Goal: Information Seeking & Learning: Understand process/instructions

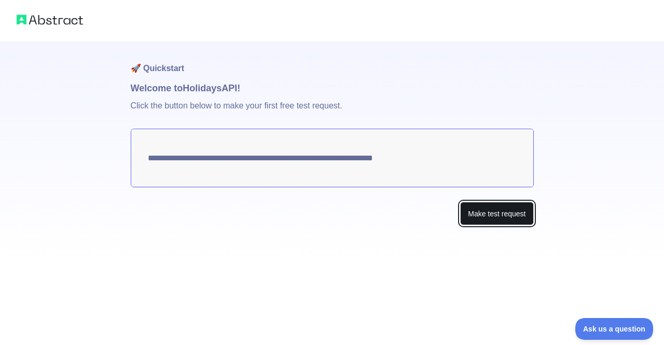
click at [476, 218] on button "Make test request" at bounding box center [496, 213] width 73 height 23
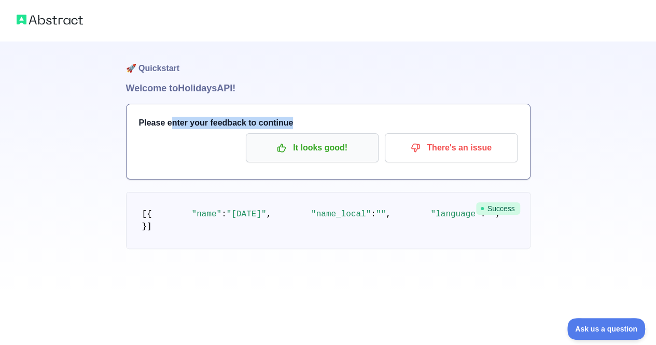
drag, startPoint x: 169, startPoint y: 126, endPoint x: 282, endPoint y: 134, distance: 113.3
click at [282, 134] on div "Please enter your feedback to continue It looks good! There's an issue" at bounding box center [327, 141] width 403 height 75
click at [282, 134] on button "It looks good!" at bounding box center [312, 147] width 133 height 29
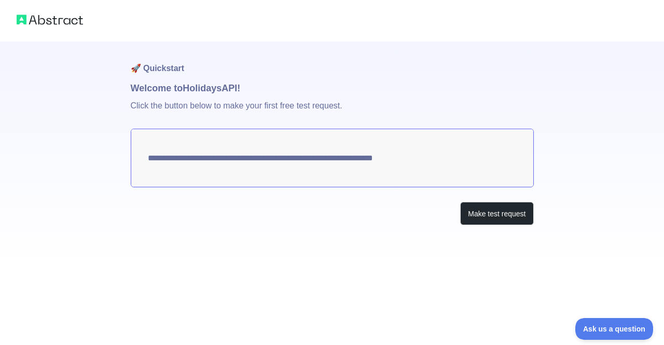
click at [454, 160] on textarea "**********" at bounding box center [332, 158] width 403 height 59
drag, startPoint x: 242, startPoint y: 153, endPoint x: 172, endPoint y: 157, distance: 69.6
click at [172, 157] on textarea "**********" at bounding box center [332, 158] width 403 height 59
drag, startPoint x: 172, startPoint y: 157, endPoint x: 210, endPoint y: 161, distance: 38.6
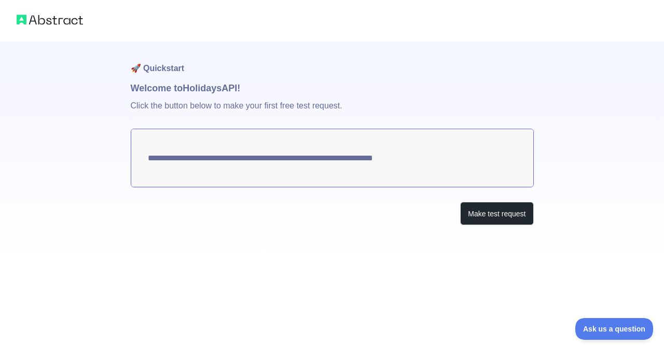
click at [210, 161] on textarea "**********" at bounding box center [332, 158] width 403 height 59
click at [480, 217] on button "Make test request" at bounding box center [496, 213] width 73 height 23
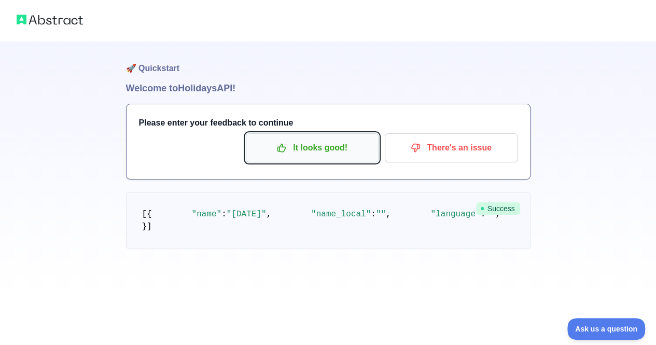
click at [326, 147] on p "It looks good!" at bounding box center [311, 148] width 117 height 18
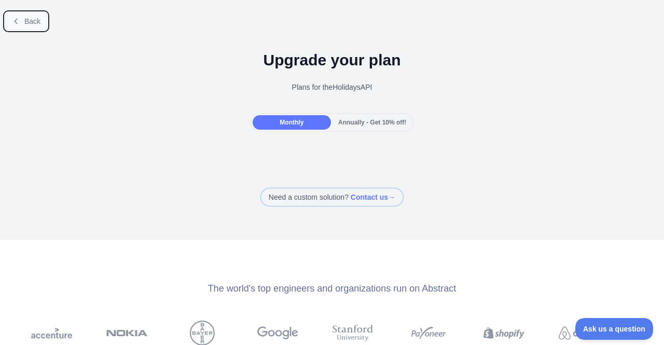
click at [27, 12] on button "Back" at bounding box center [26, 21] width 42 height 18
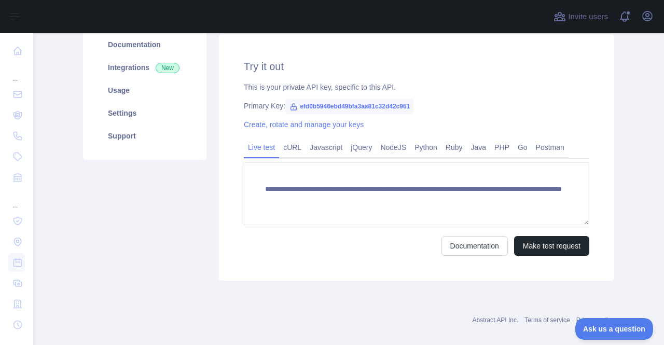
scroll to position [142, 0]
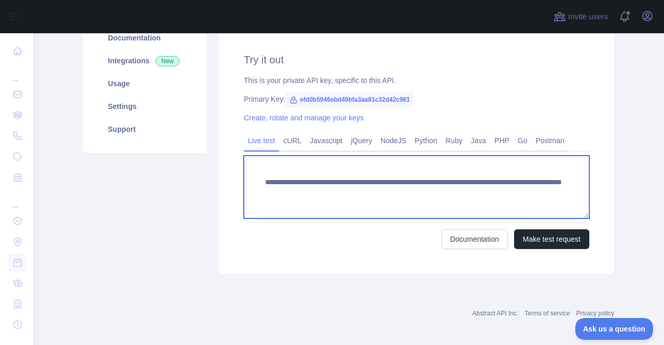
drag, startPoint x: 266, startPoint y: 182, endPoint x: 334, endPoint y: 206, distance: 71.5
click at [334, 206] on textarea "**********" at bounding box center [416, 187] width 345 height 63
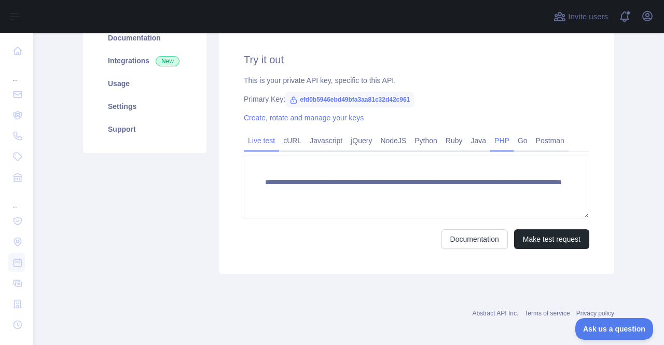
click at [495, 142] on link "PHP" at bounding box center [501, 140] width 23 height 17
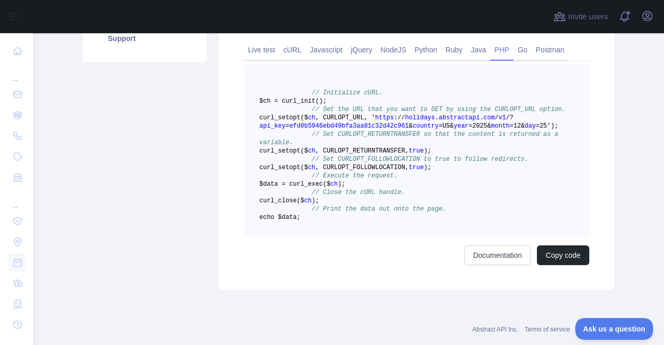
scroll to position [234, 0]
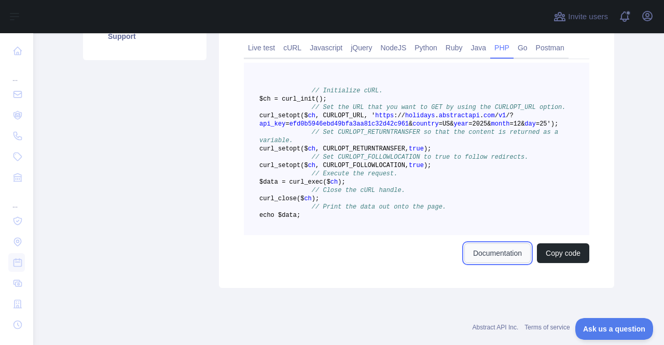
click at [467, 263] on link "Documentation" at bounding box center [497, 253] width 66 height 20
click at [543, 59] on div "Postman" at bounding box center [549, 51] width 37 height 16
click at [545, 49] on link "Postman" at bounding box center [549, 47] width 37 height 17
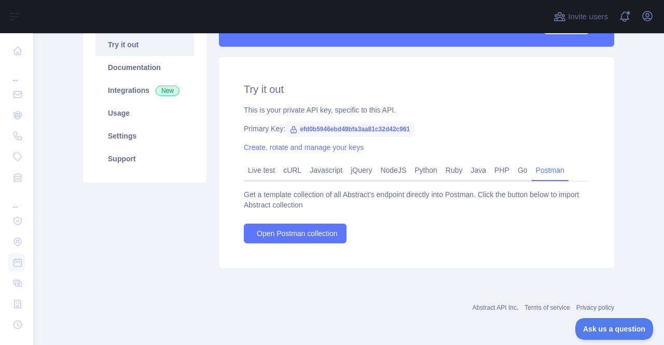
scroll to position [111, 0]
click at [490, 165] on link "PHP" at bounding box center [501, 170] width 23 height 17
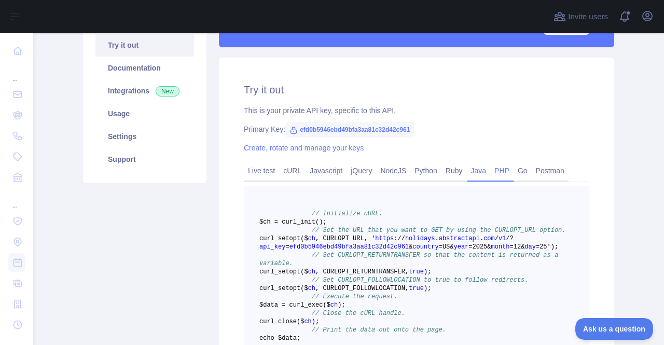
click at [468, 171] on link "Java" at bounding box center [479, 170] width 24 height 17
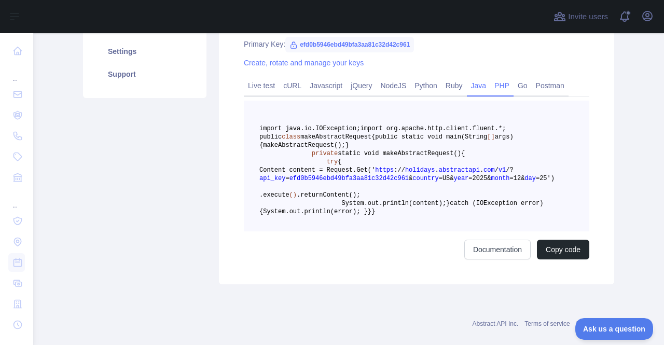
scroll to position [198, 0]
click at [499, 95] on div "PHP" at bounding box center [501, 87] width 23 height 16
click at [493, 83] on link "PHP" at bounding box center [501, 84] width 23 height 17
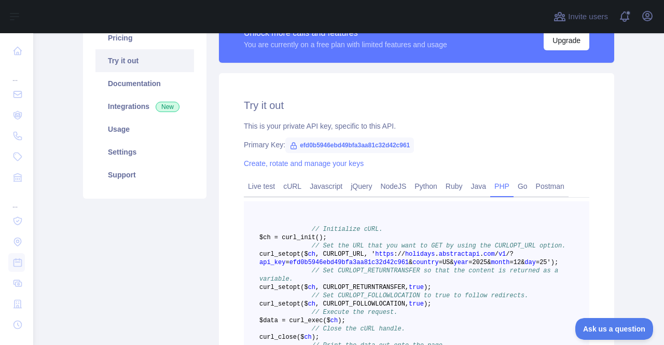
scroll to position [96, 0]
drag, startPoint x: 289, startPoint y: 144, endPoint x: 400, endPoint y: 152, distance: 111.2
click at [400, 152] on span "efd0b5946ebd49bfa3aa81c32d42c961" at bounding box center [349, 145] width 129 height 16
click at [513, 194] on link "Go" at bounding box center [522, 185] width 18 height 17
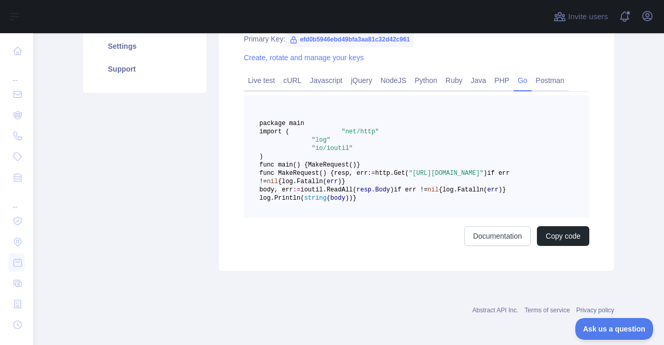
scroll to position [202, 0]
click at [490, 83] on link "PHP" at bounding box center [501, 80] width 23 height 17
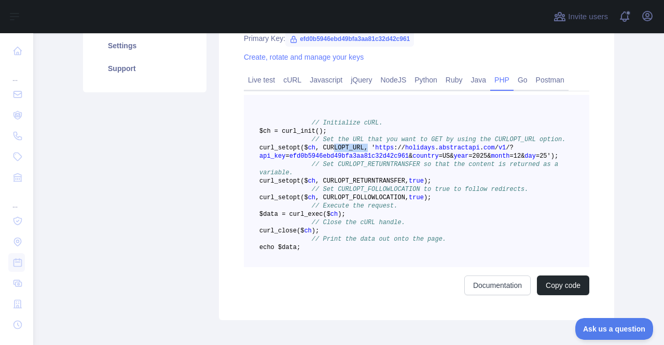
drag, startPoint x: 372, startPoint y: 155, endPoint x: 403, endPoint y: 155, distance: 31.6
click at [375, 151] on span ", CURLOPT_URL, '" at bounding box center [345, 147] width 60 height 7
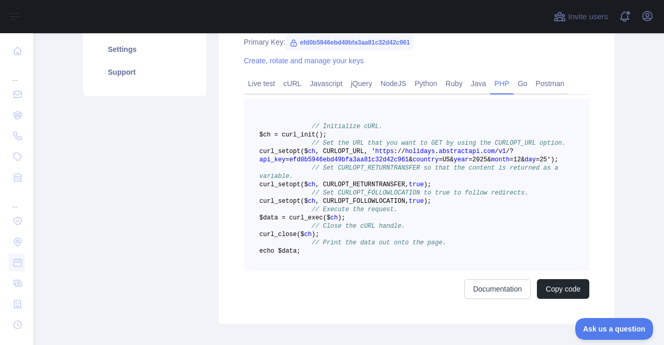
scroll to position [199, 0]
